Goal: Find specific page/section: Find specific page/section

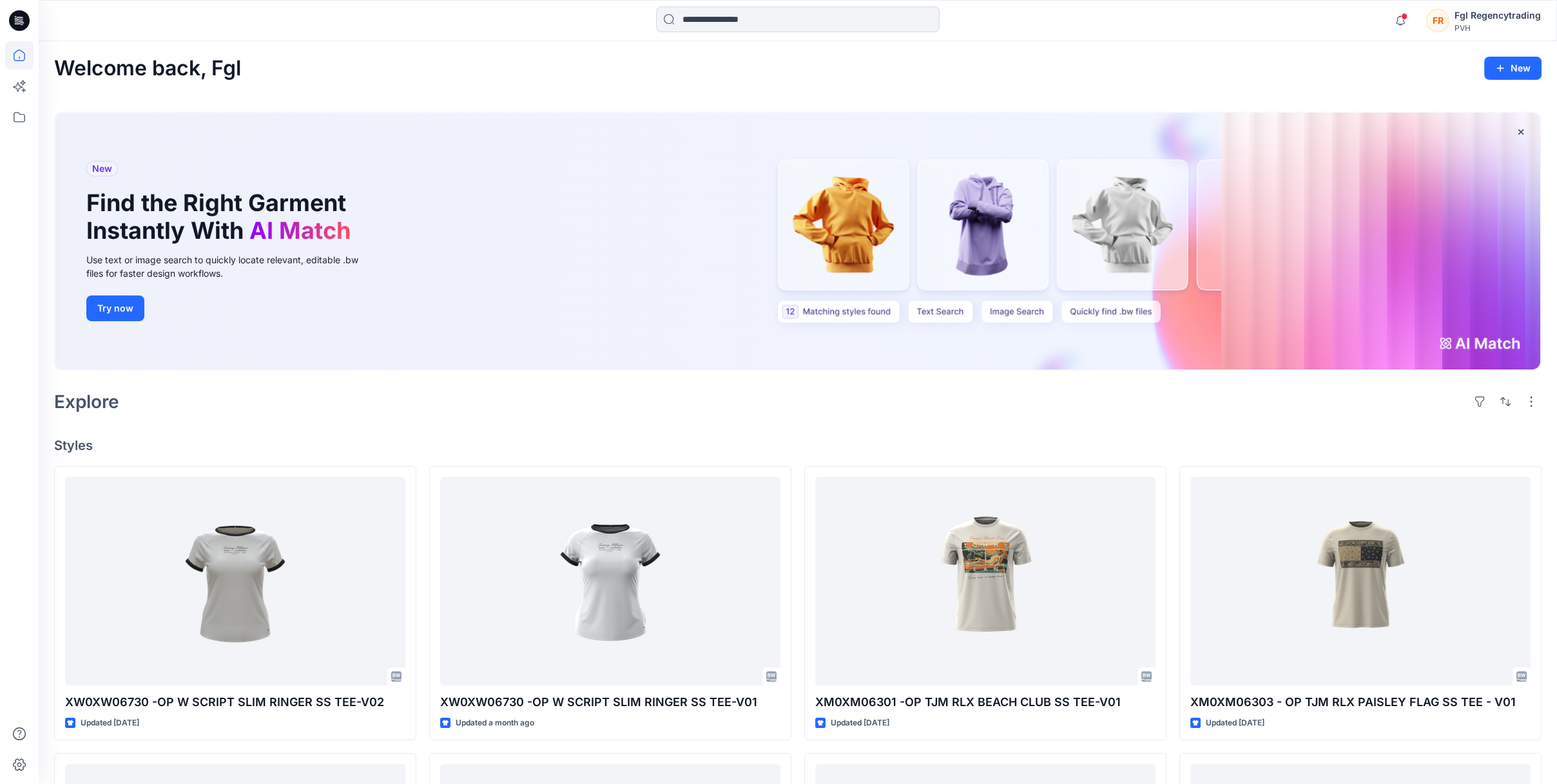
click at [936, 78] on div "Welcome back, Fgl New" at bounding box center [797, 68] width 1487 height 24
click at [19, 118] on icon at bounding box center [19, 117] width 29 height 29
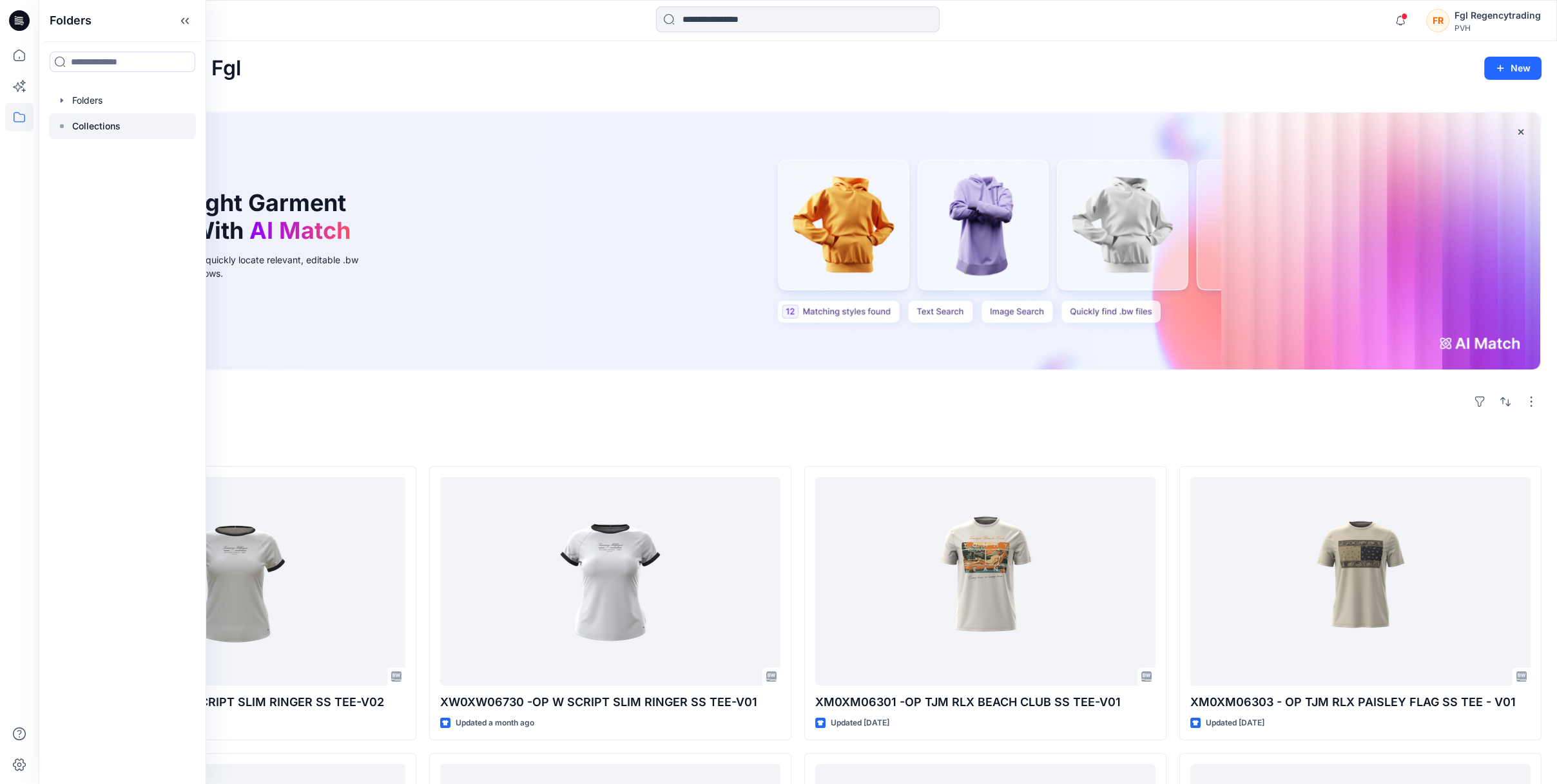
click at [105, 131] on p "Collections" at bounding box center [96, 126] width 48 height 15
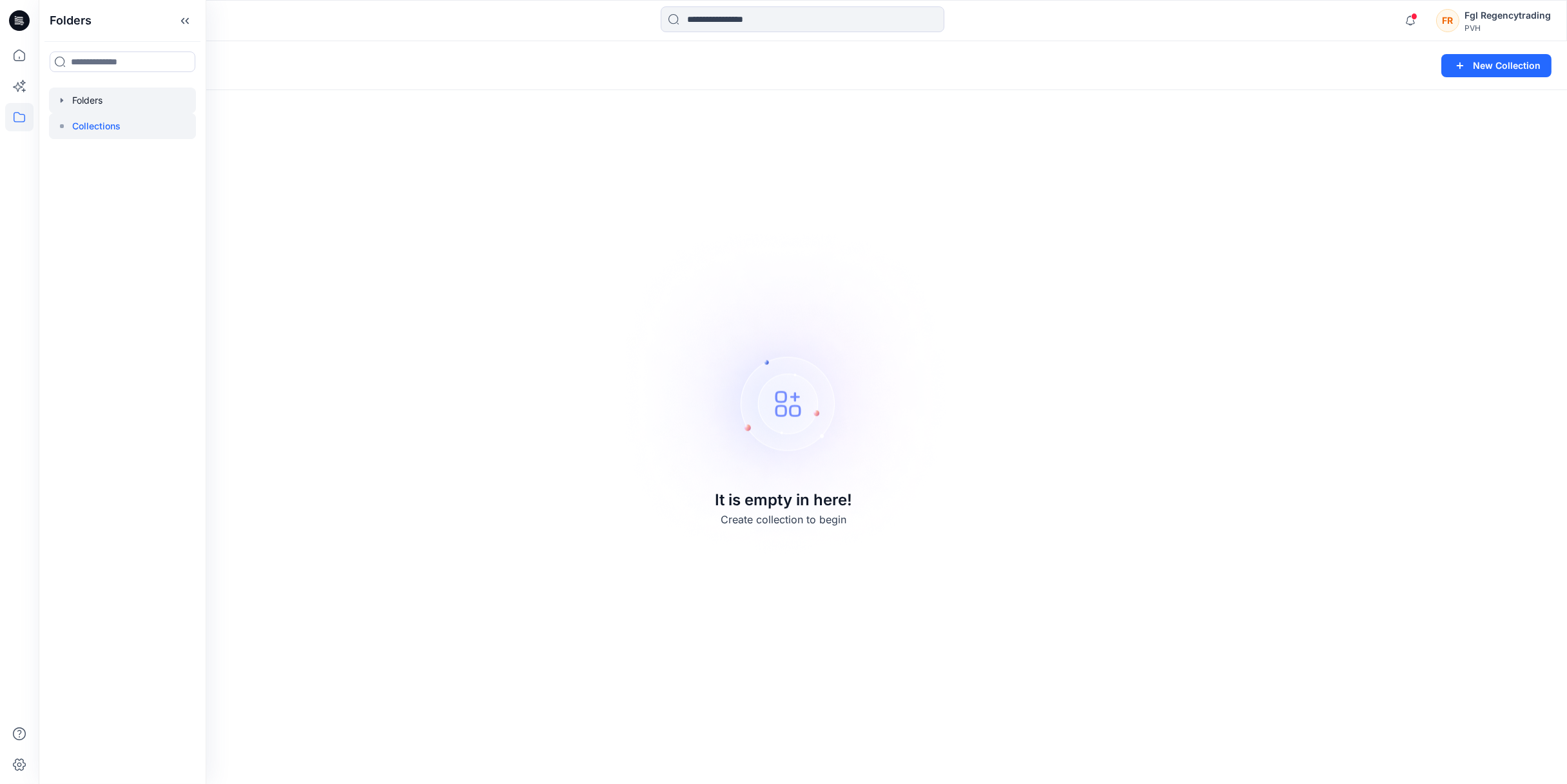
click at [79, 91] on div at bounding box center [122, 100] width 147 height 26
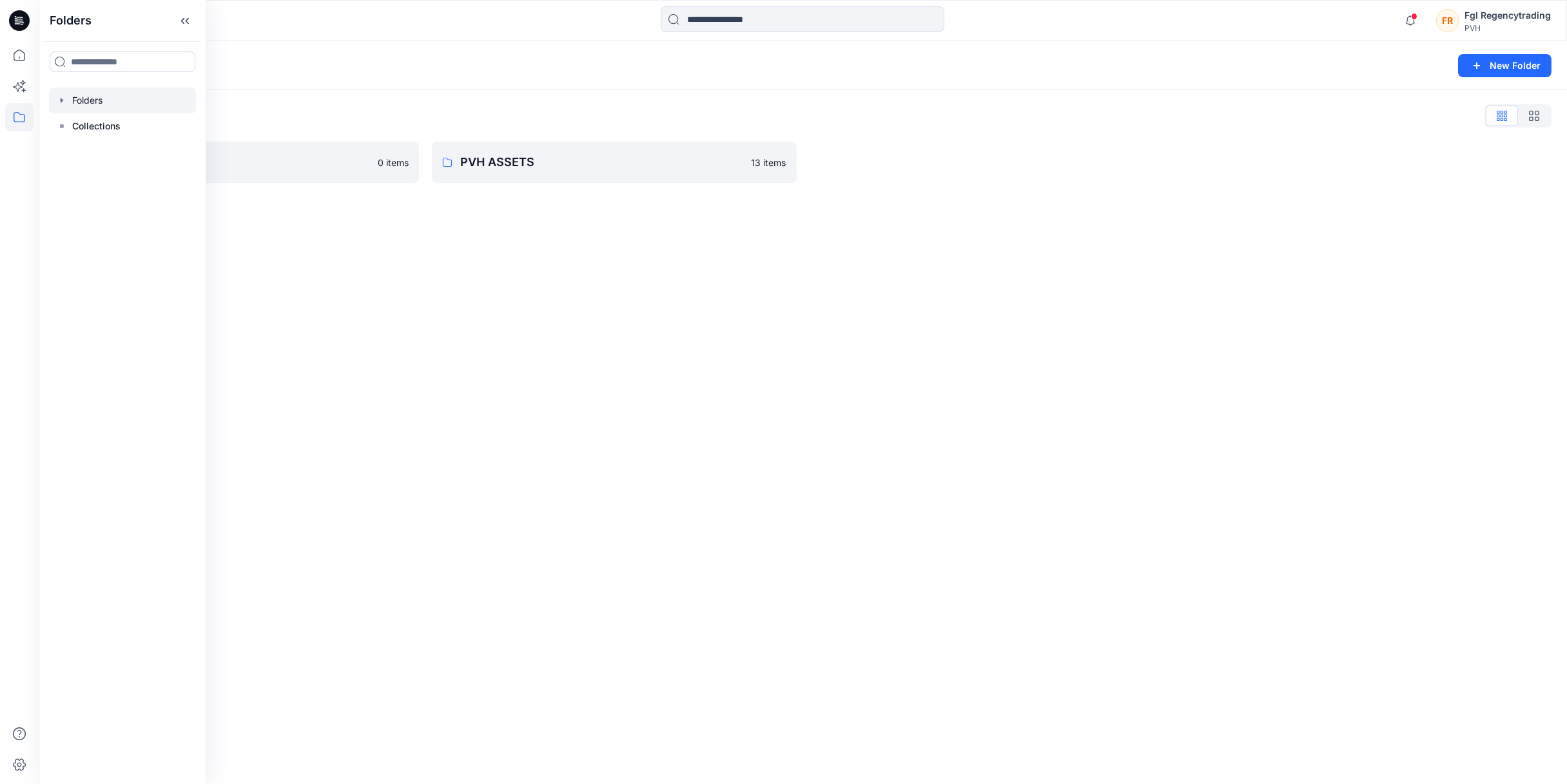
click at [521, 279] on div "Folders New Folder Folders List FGL 0 items PVH ASSETS 13 items" at bounding box center [802, 413] width 1528 height 744
click at [555, 172] on link "PVH ASSETS 13 items" at bounding box center [615, 162] width 365 height 41
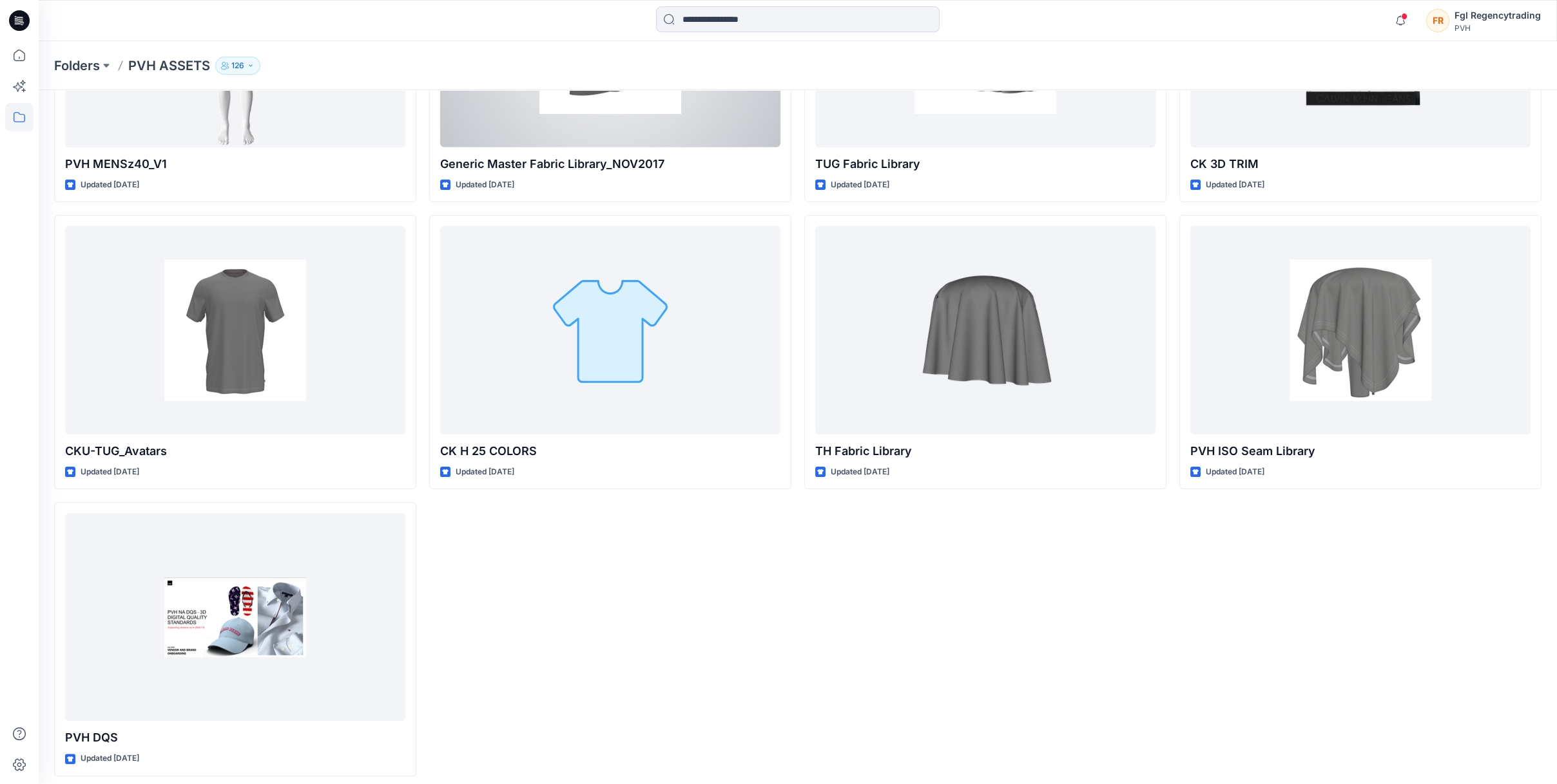
scroll to position [964, 0]
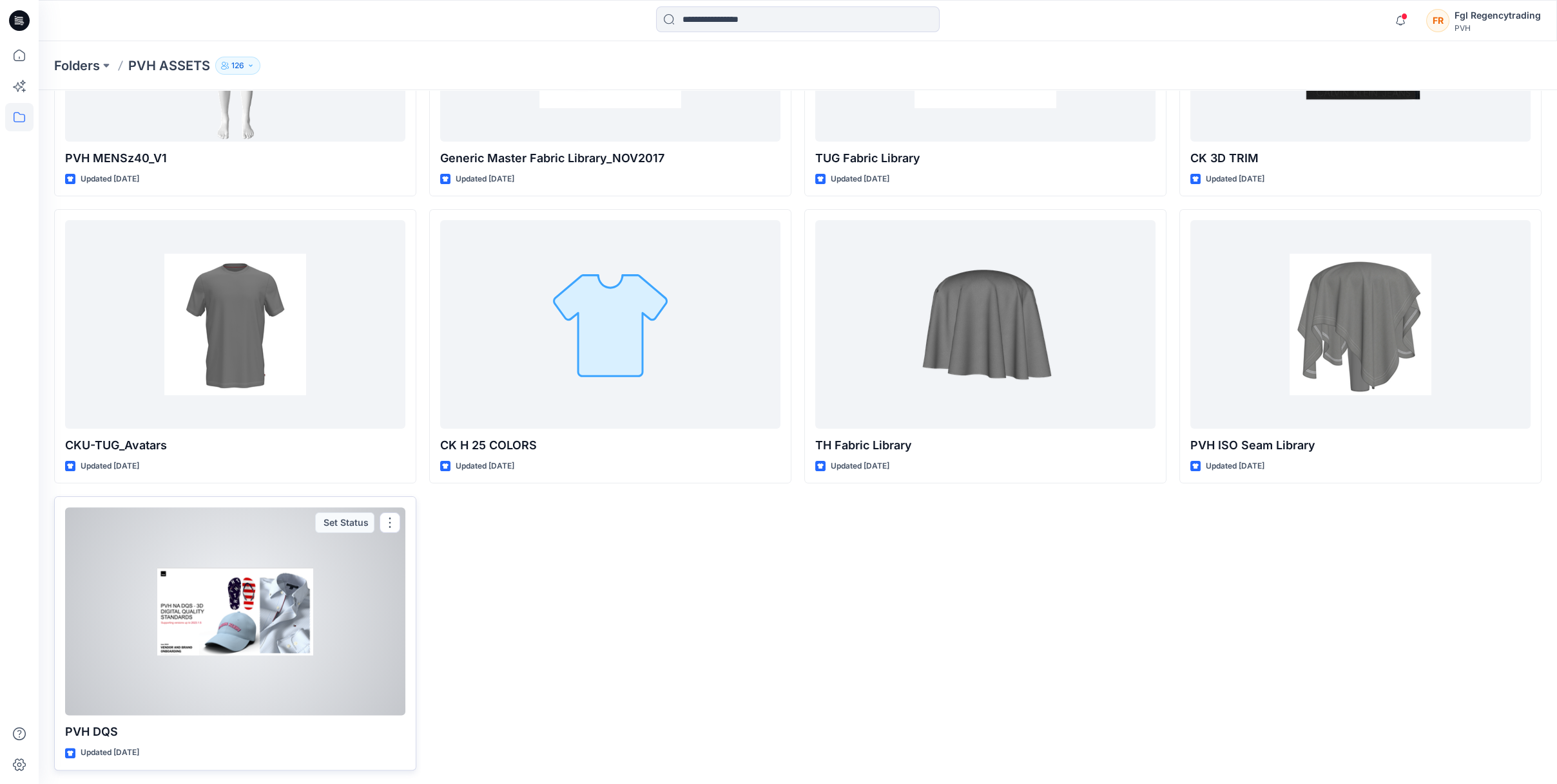
click at [277, 579] on div at bounding box center [235, 611] width 340 height 208
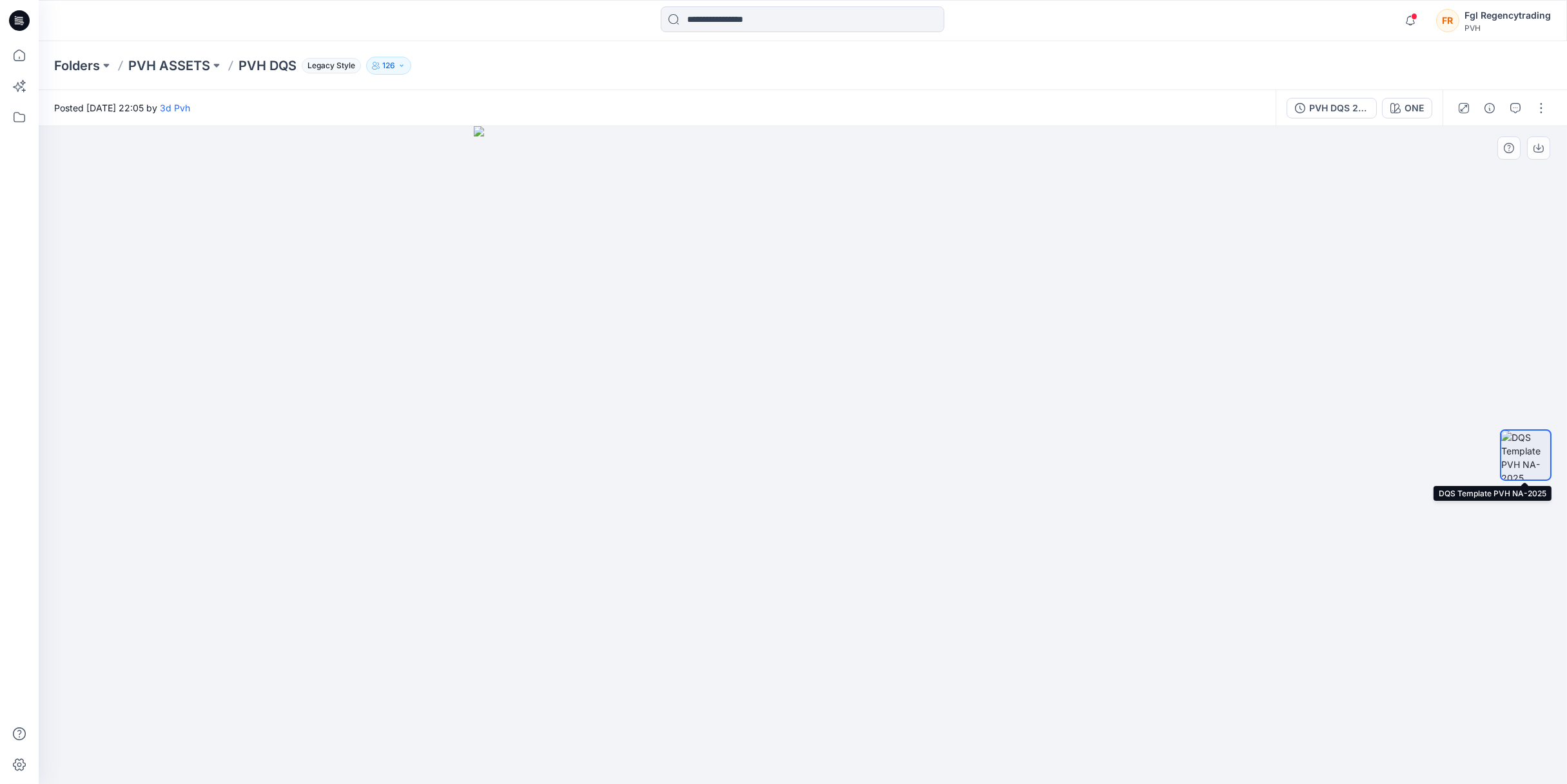
click at [1526, 455] on img at bounding box center [1525, 455] width 49 height 49
click at [1535, 441] on img at bounding box center [1525, 455] width 49 height 49
click at [1540, 150] on icon "button" at bounding box center [1538, 148] width 11 height 11
click at [1522, 107] on button "button" at bounding box center [1514, 107] width 20 height 20
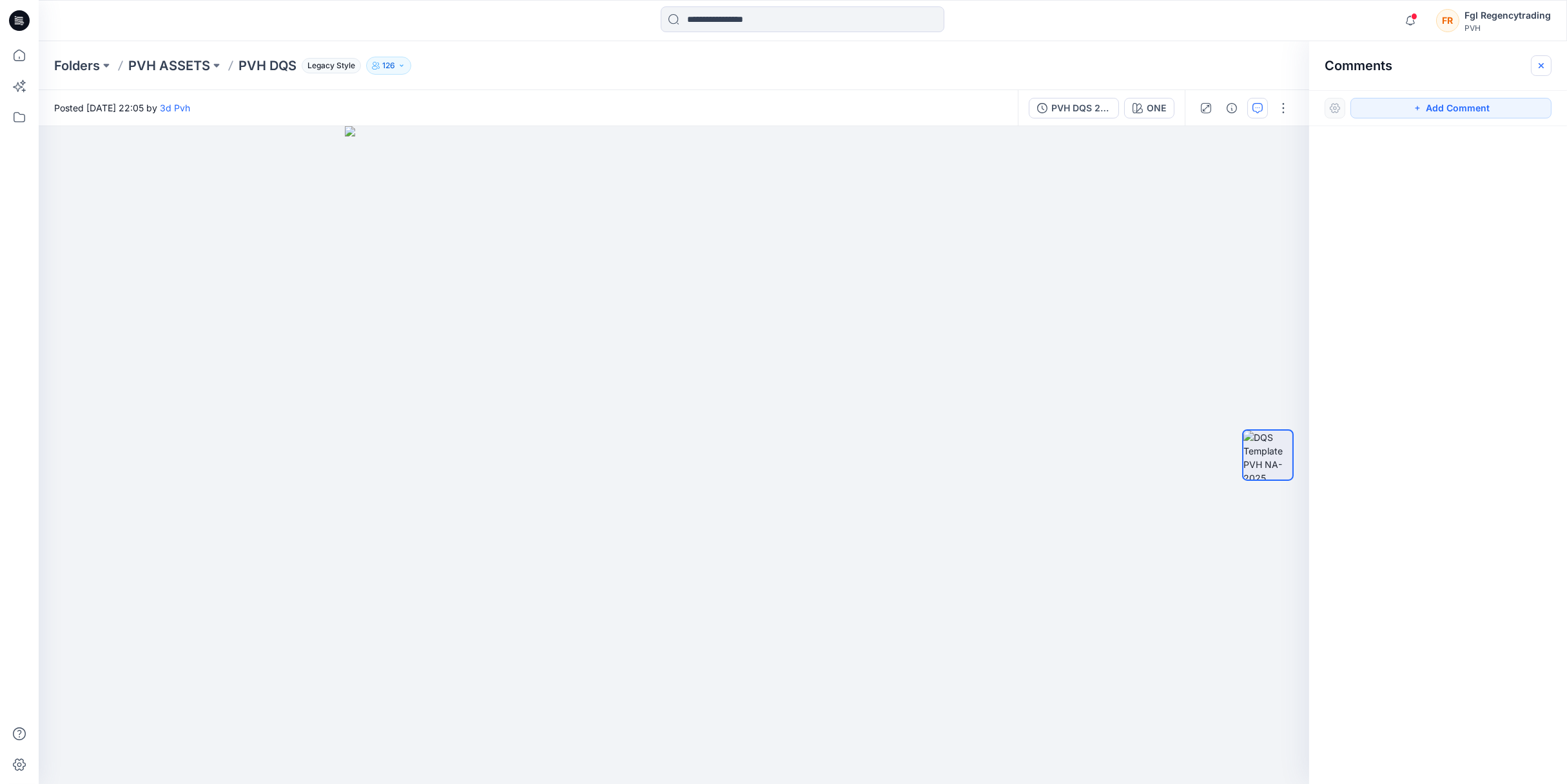
click at [1543, 63] on icon "button" at bounding box center [1540, 65] width 11 height 11
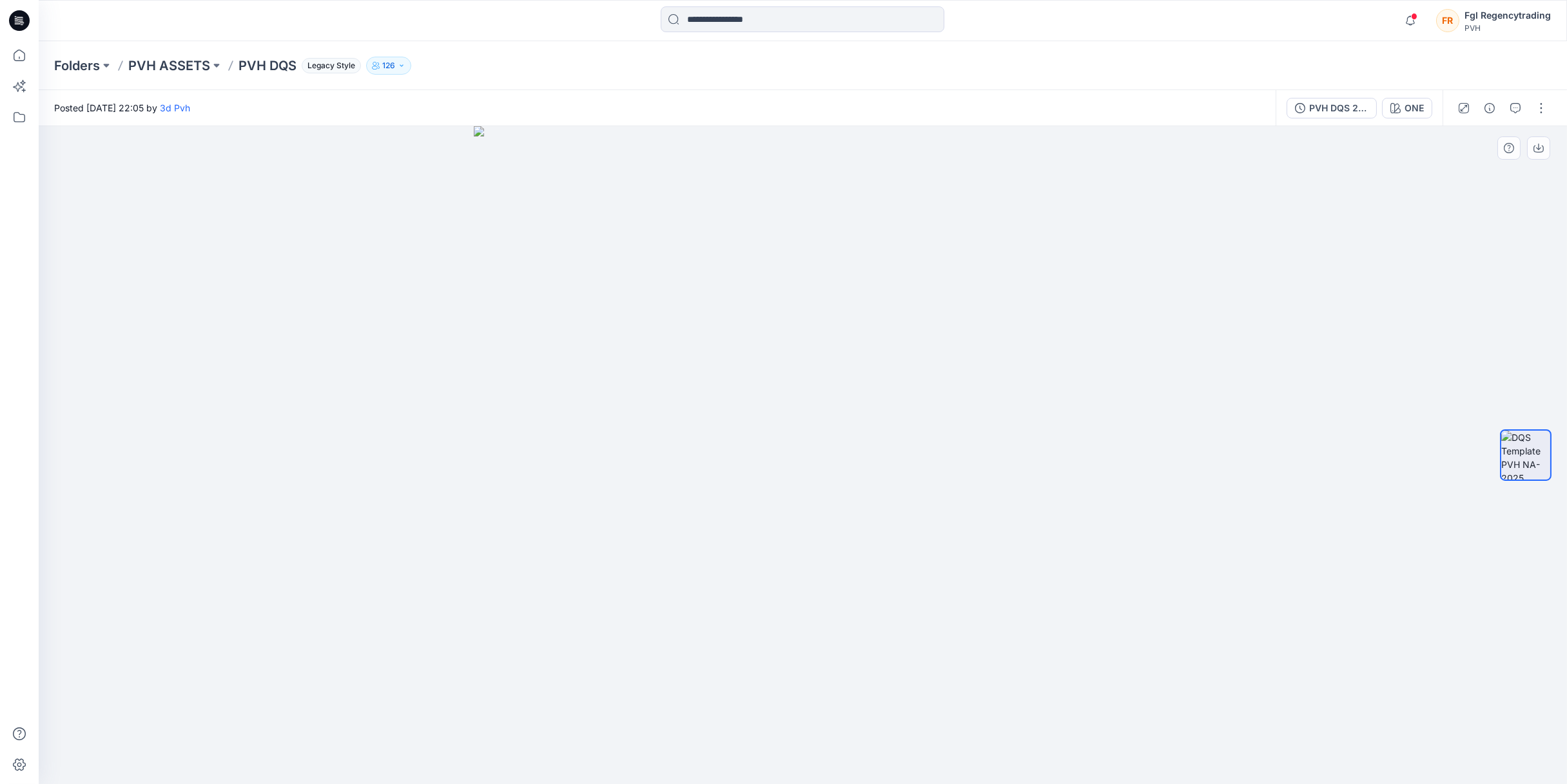
click at [800, 391] on img at bounding box center [802, 456] width 658 height 658
click at [1518, 461] on img at bounding box center [1525, 455] width 49 height 49
